Goal: Navigation & Orientation: Find specific page/section

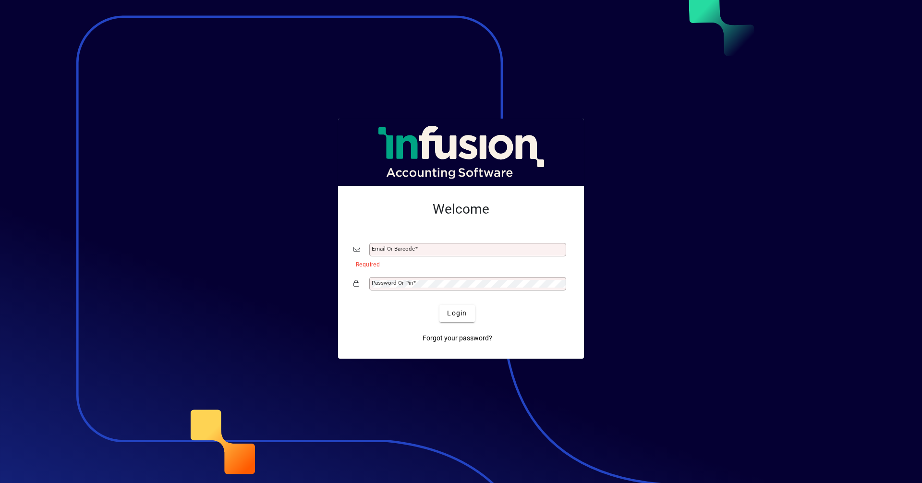
type input "**********"
drag, startPoint x: 451, startPoint y: 313, endPoint x: 455, endPoint y: 306, distance: 7.5
click at [453, 311] on span "Login" at bounding box center [457, 313] width 20 height 10
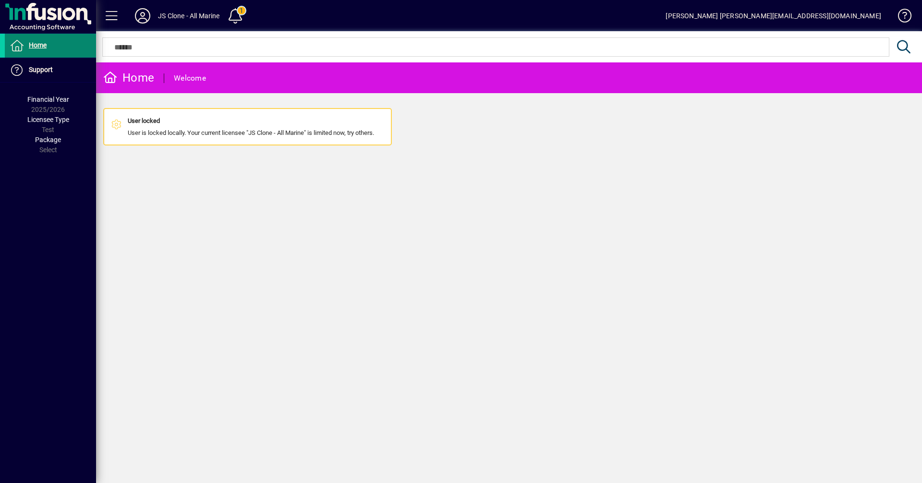
click at [30, 47] on span "Home" at bounding box center [38, 45] width 18 height 8
click at [147, 12] on icon at bounding box center [142, 15] width 19 height 15
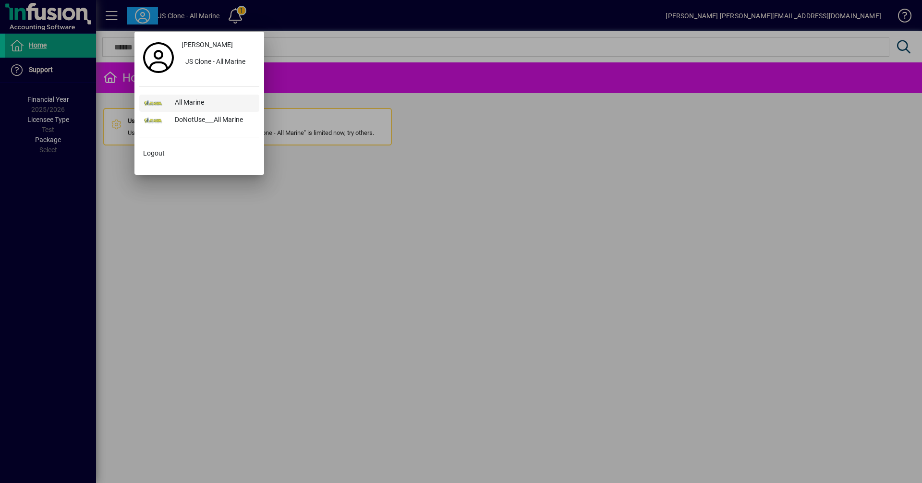
click at [196, 100] on div "All Marine" at bounding box center [213, 103] width 92 height 17
